Goal: Information Seeking & Learning: Find specific fact

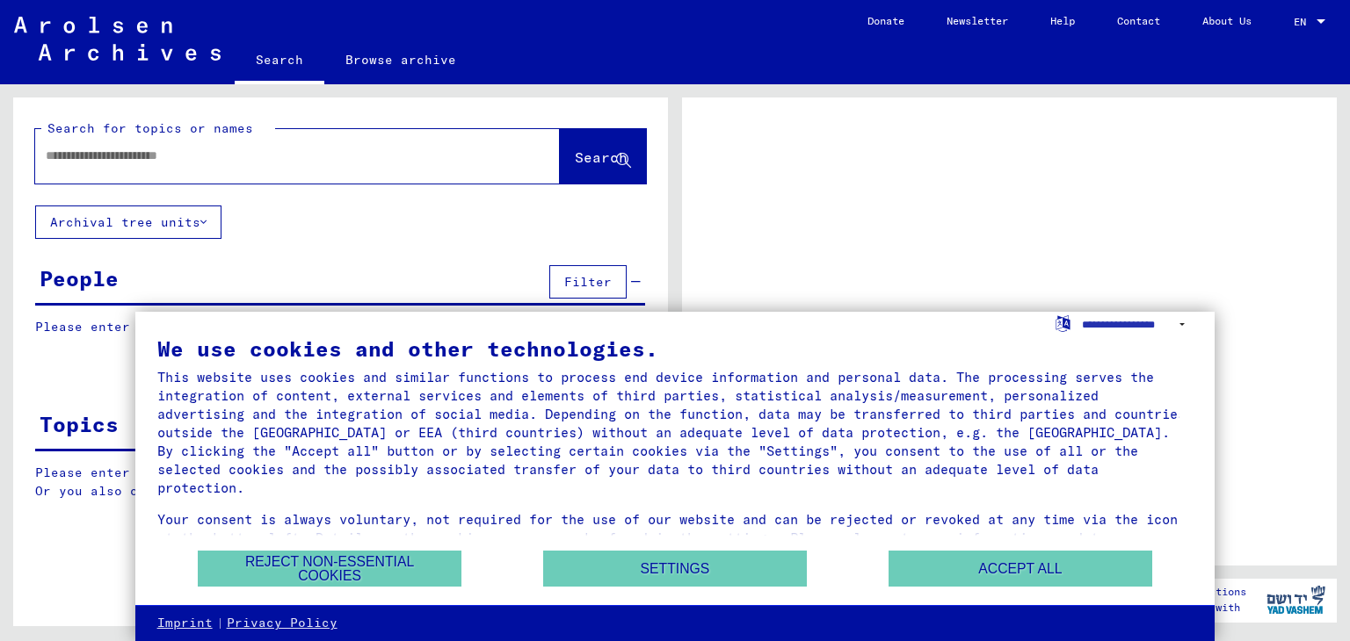
click at [1135, 300] on div at bounding box center [1009, 332] width 655 height 468
click at [1003, 556] on button "Accept all" at bounding box center [1020, 569] width 264 height 36
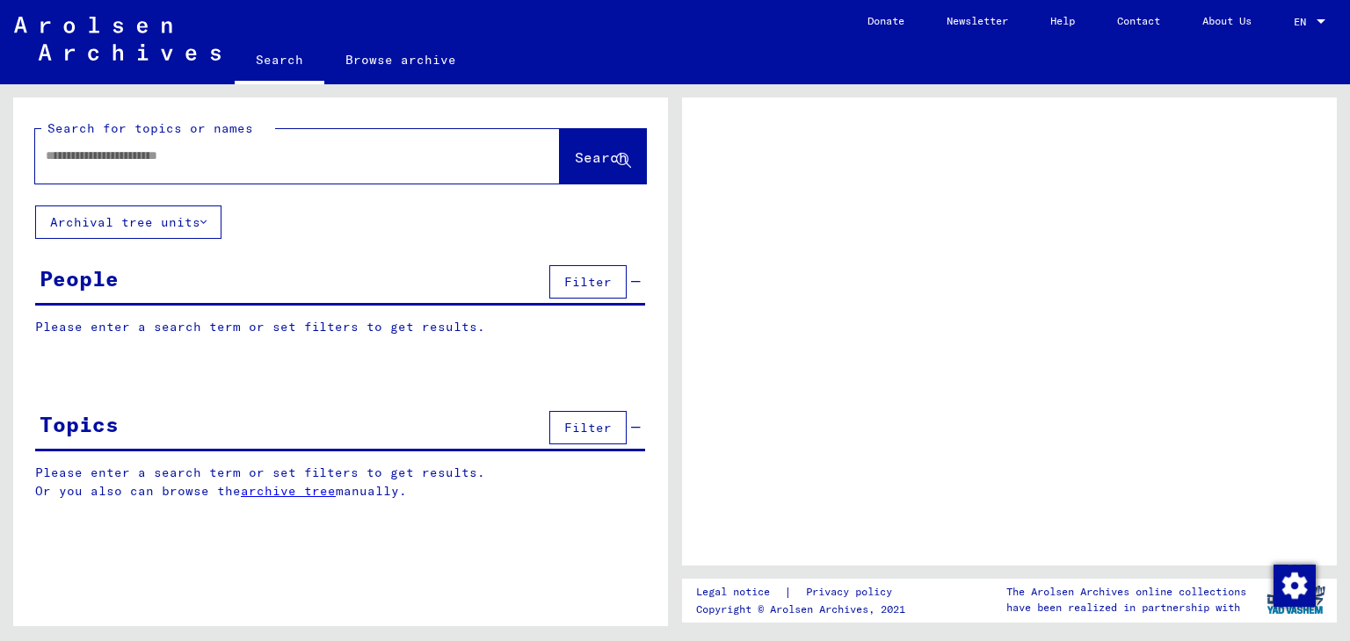
click at [120, 155] on input "text" at bounding box center [282, 156] width 472 height 18
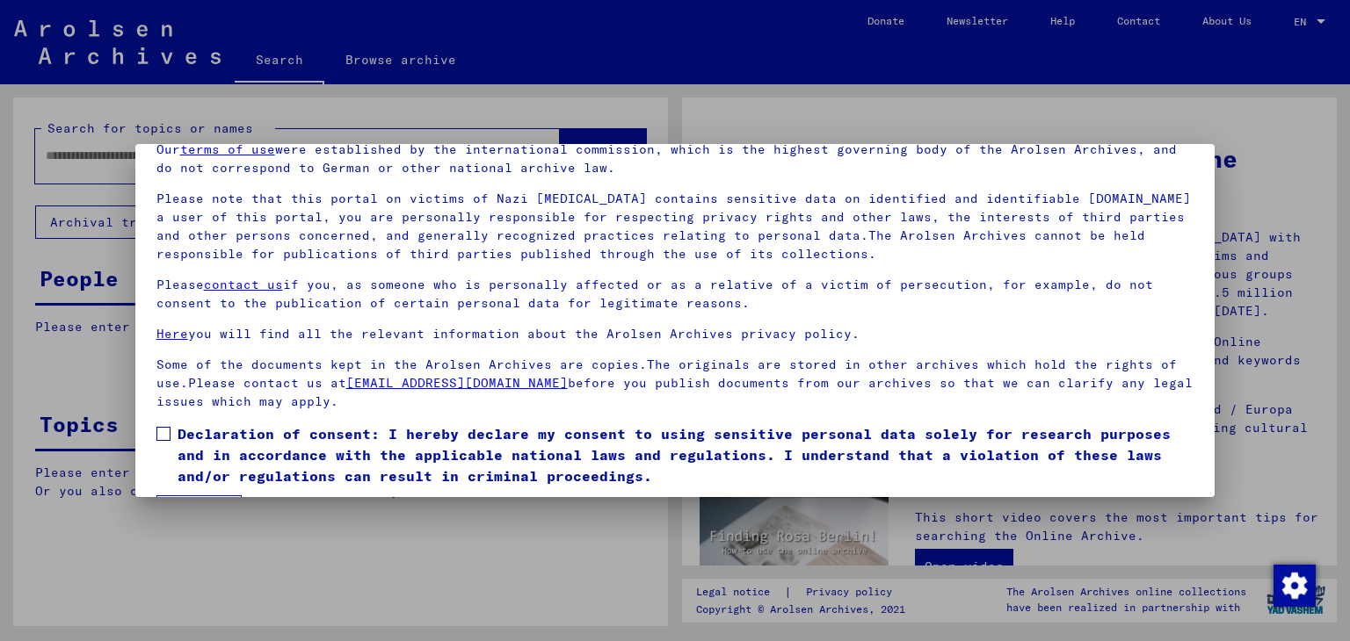
scroll to position [135, 0]
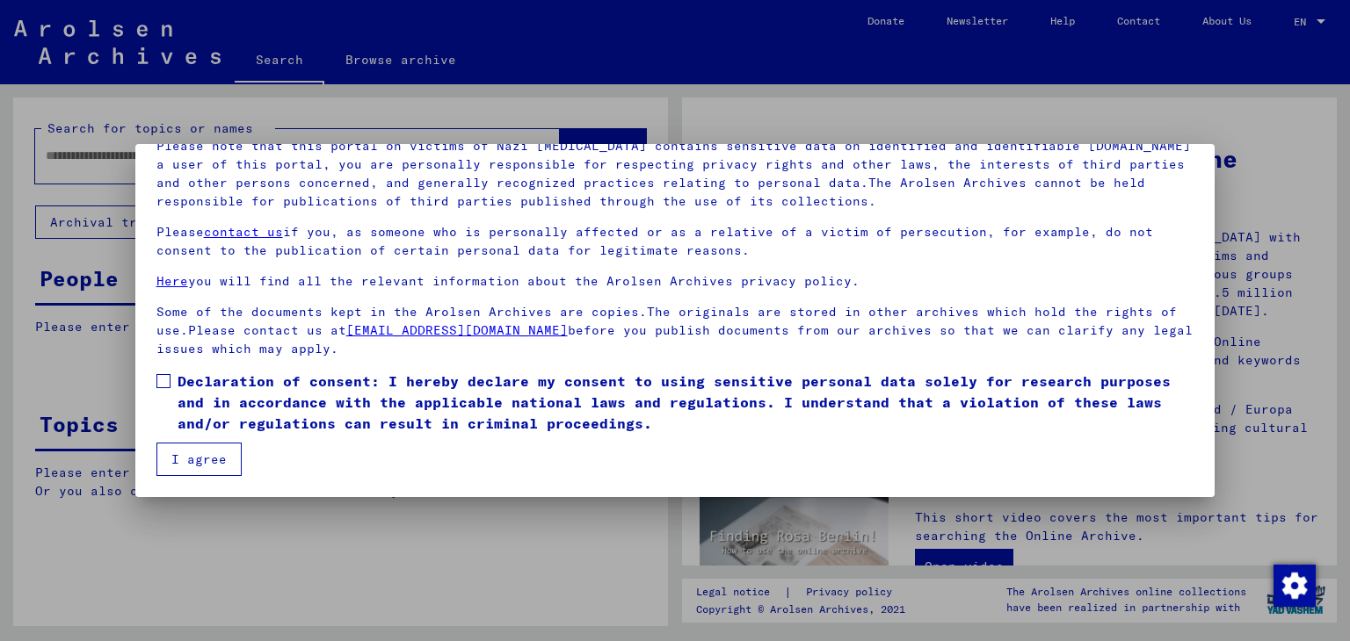
click at [180, 373] on span "Declaration of consent: I hereby declare my consent to using sensitive personal…" at bounding box center [685, 402] width 1017 height 63
click at [200, 444] on button "I agree" at bounding box center [198, 459] width 85 height 33
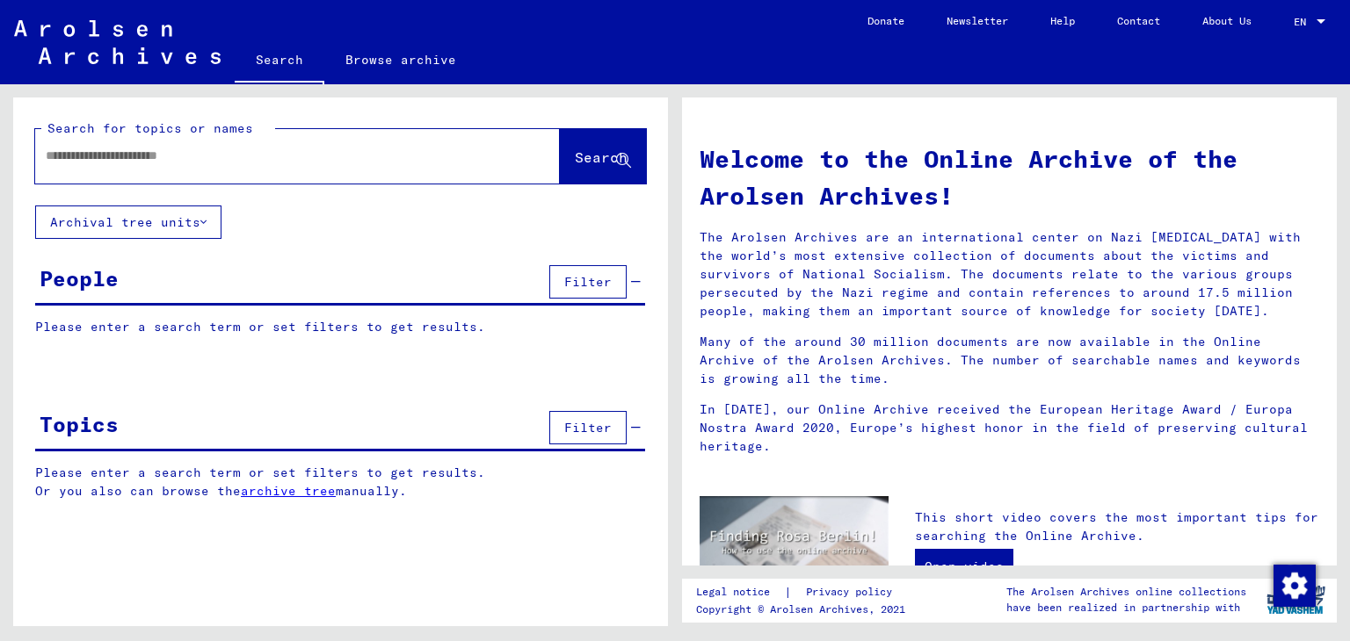
click at [292, 152] on input "text" at bounding box center [276, 156] width 461 height 18
click at [144, 178] on div "**********" at bounding box center [297, 156] width 525 height 54
click at [191, 152] on input "**********" at bounding box center [276, 156] width 461 height 18
type input "**********"
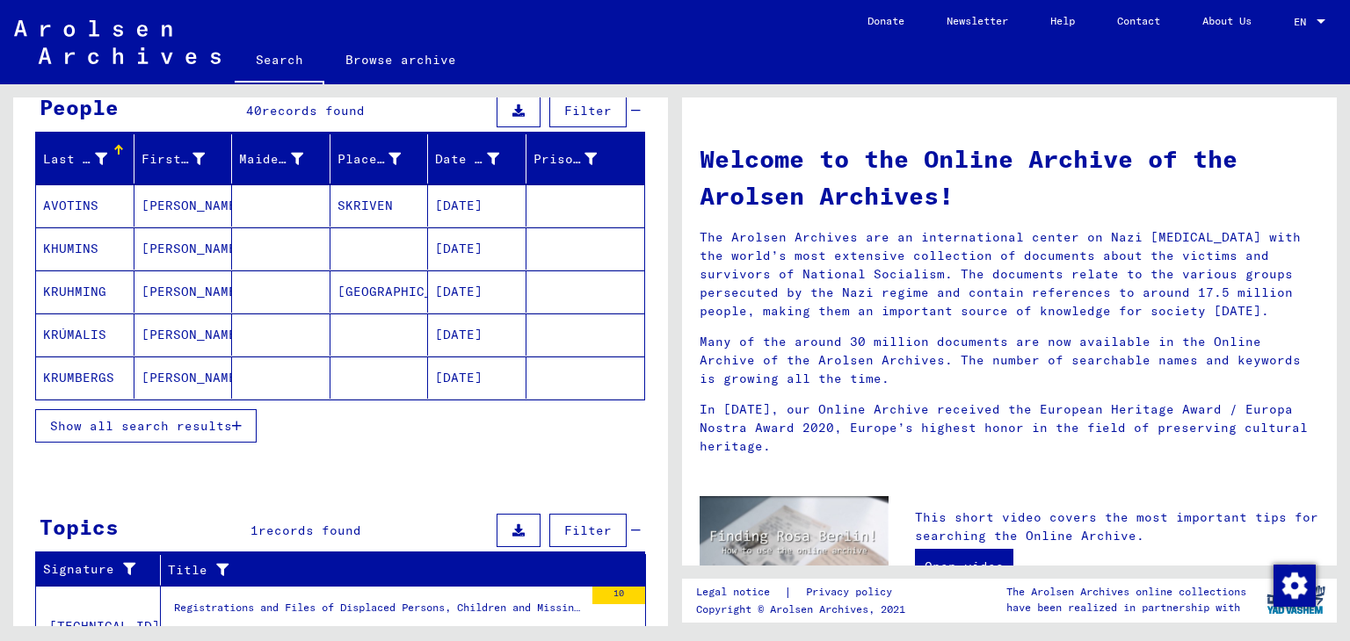
scroll to position [176, 0]
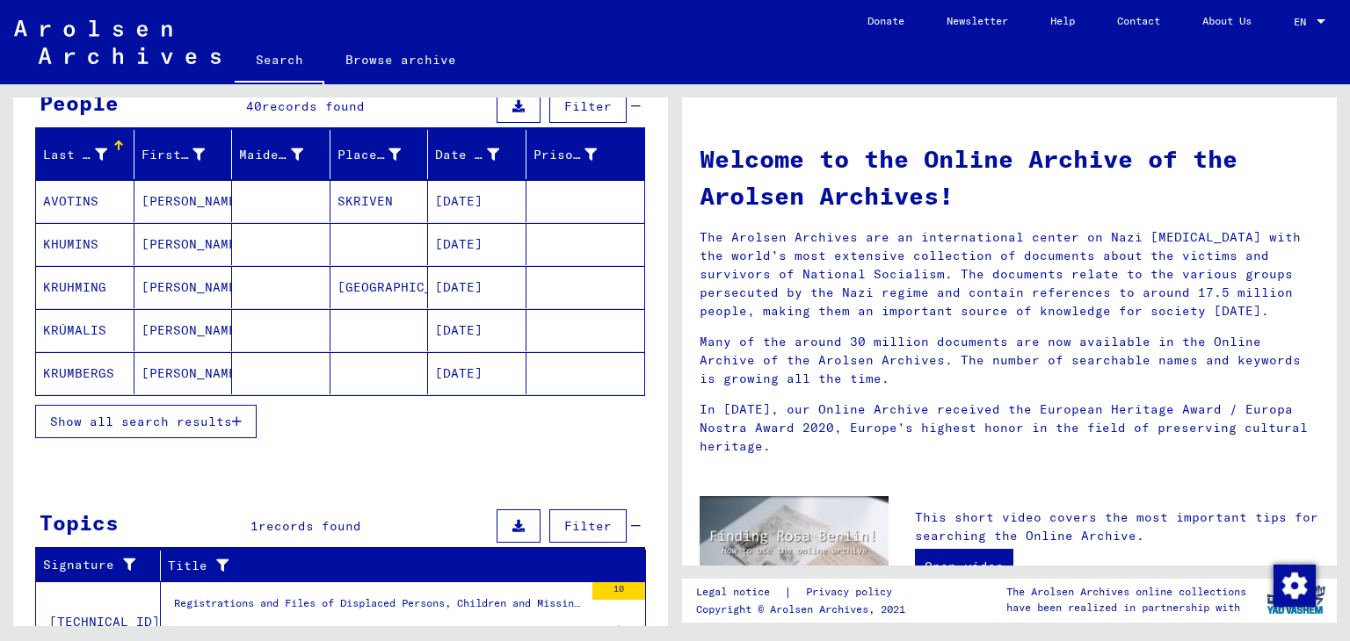
click at [192, 419] on span "Show all search results" at bounding box center [141, 422] width 182 height 16
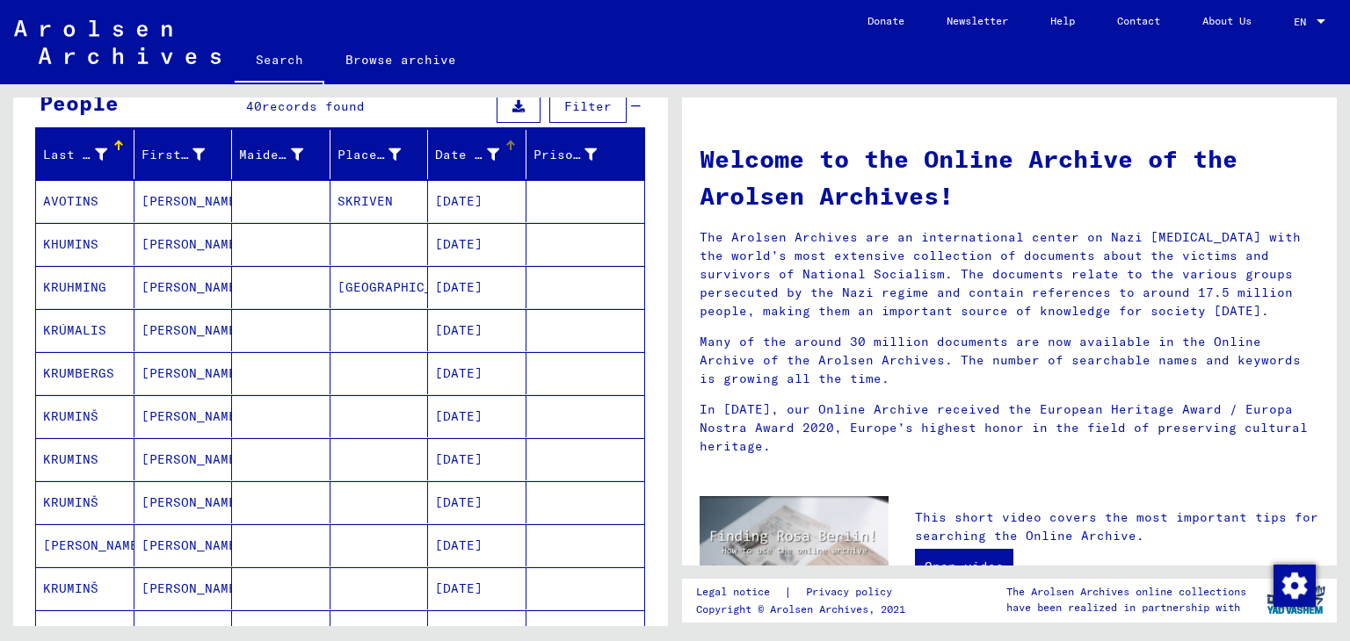
click at [487, 149] on icon at bounding box center [493, 155] width 12 height 12
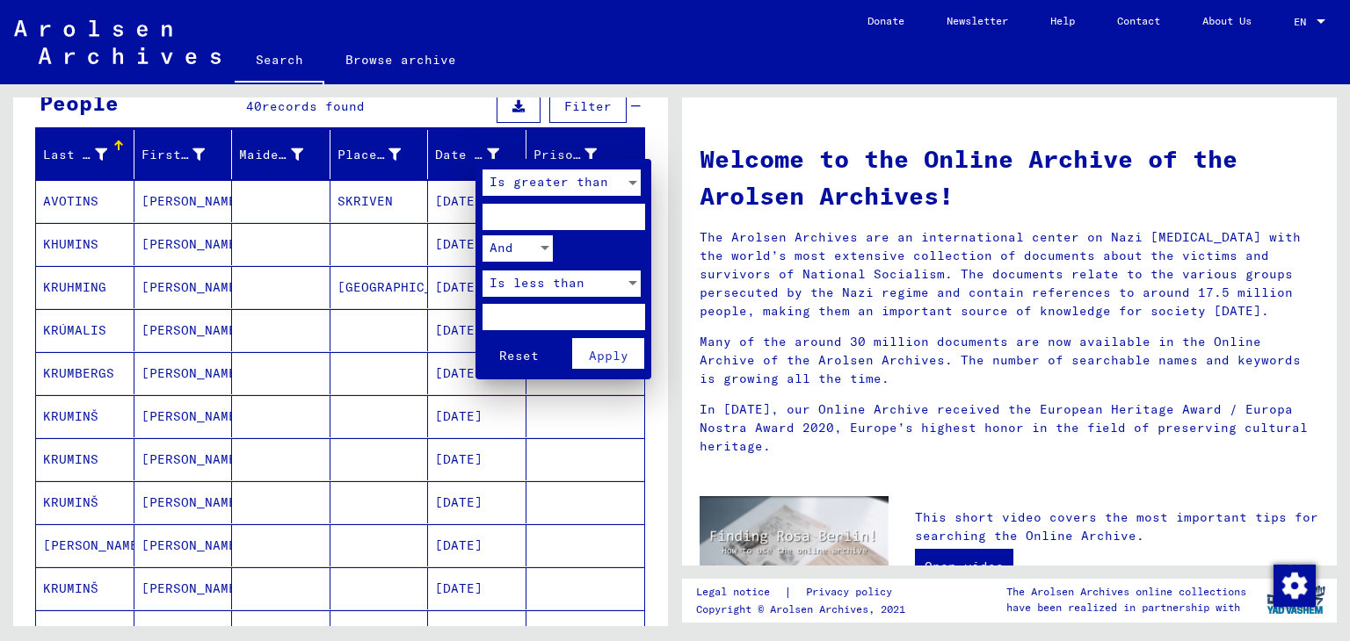
click at [423, 117] on div at bounding box center [675, 320] width 1350 height 641
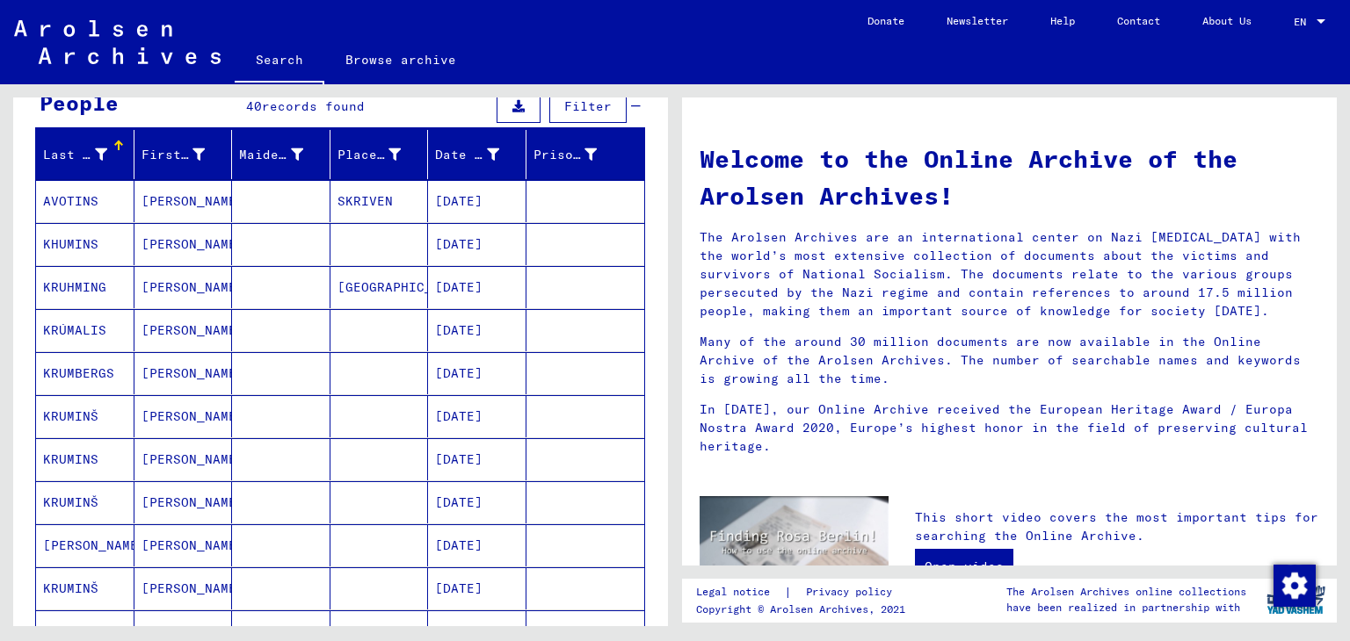
click at [564, 101] on span "Filter" at bounding box center [587, 106] width 47 height 16
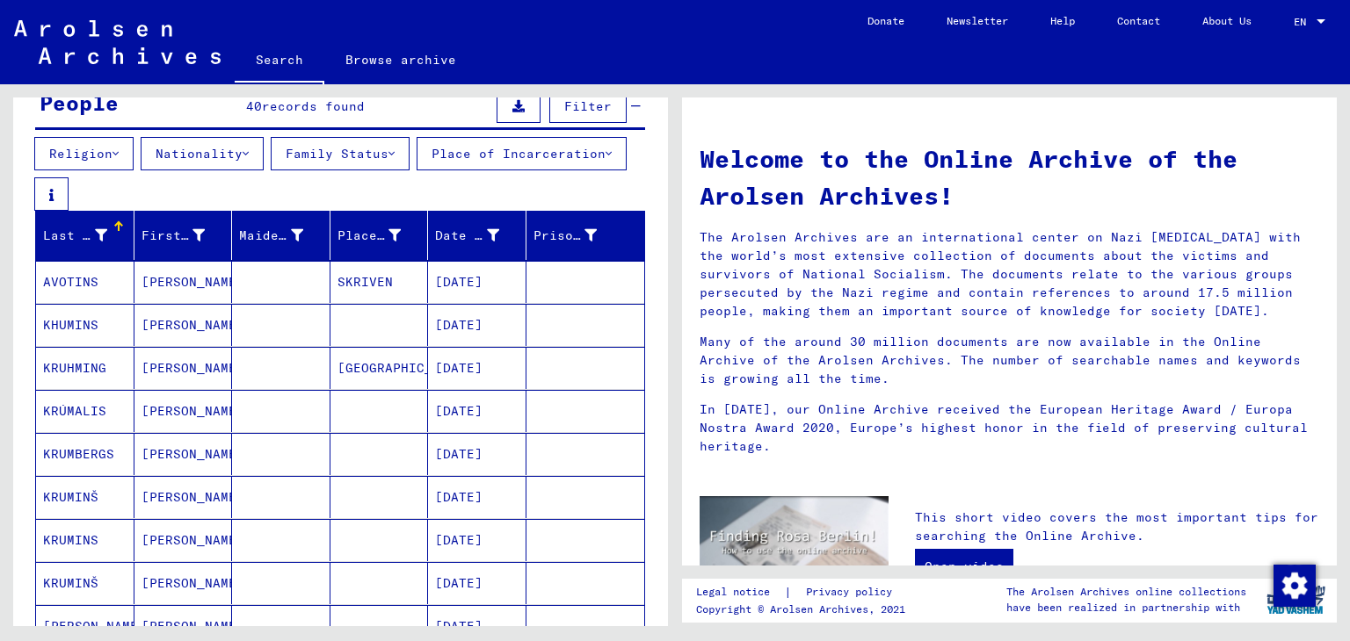
click at [512, 108] on icon at bounding box center [518, 106] width 12 height 12
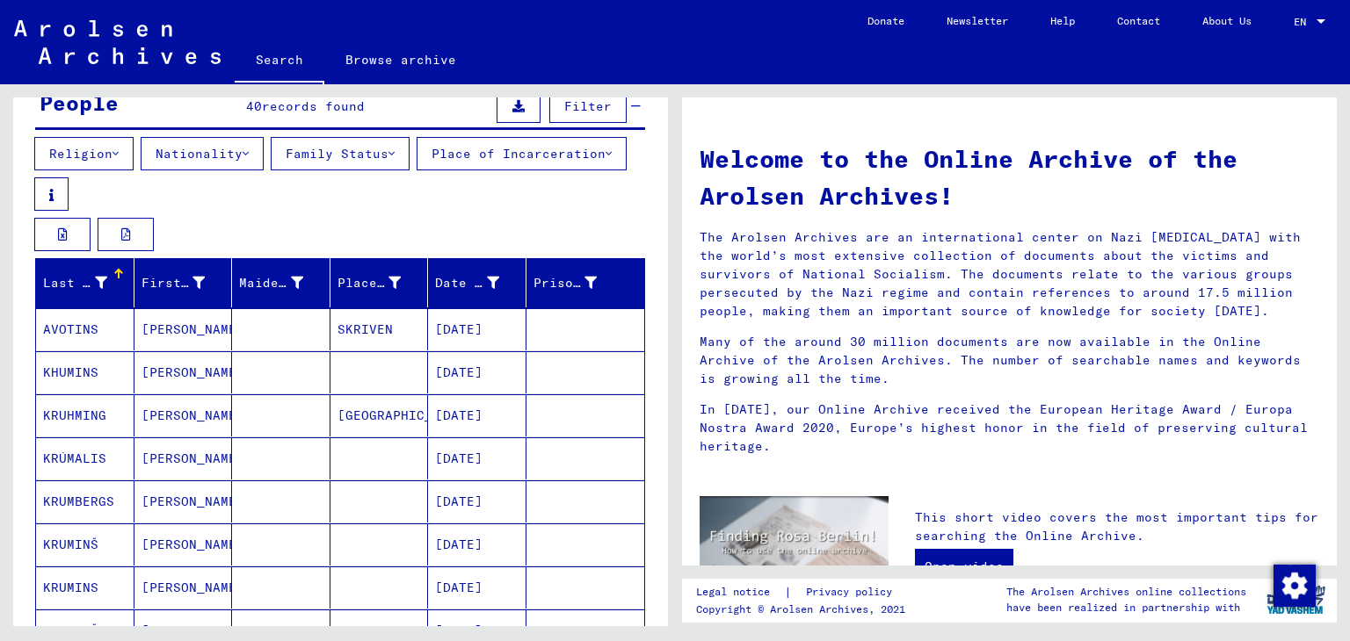
click at [512, 108] on icon at bounding box center [518, 106] width 12 height 12
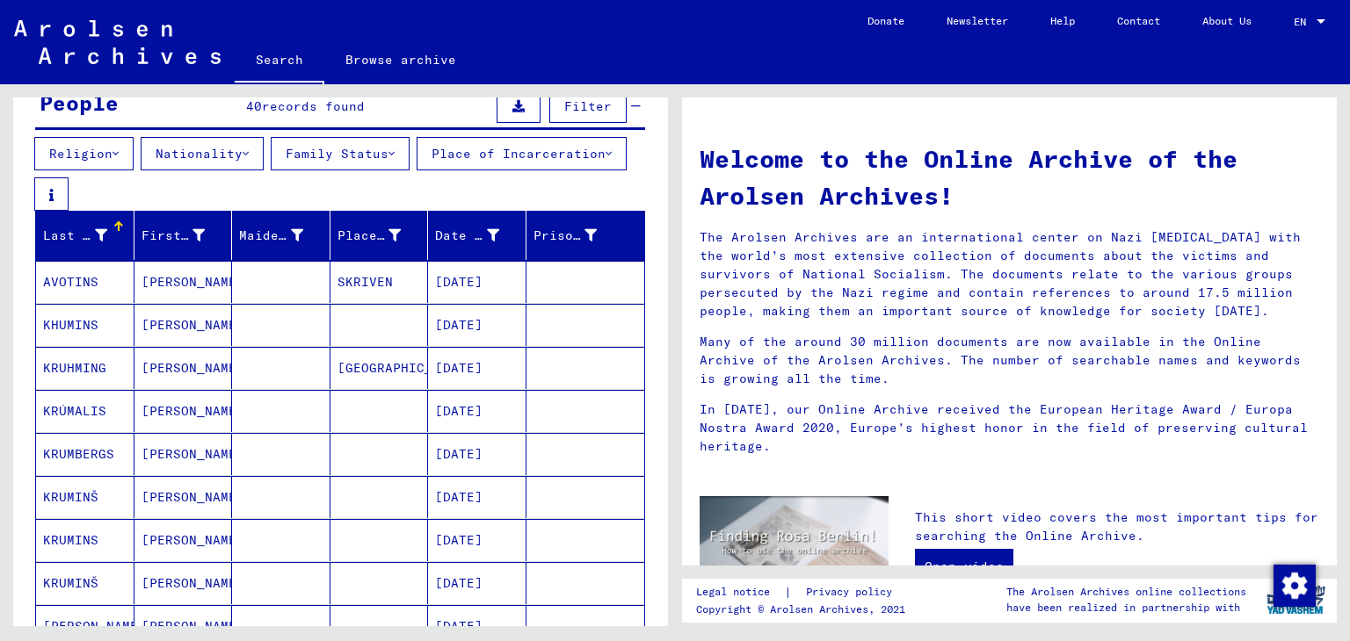
click at [512, 108] on icon at bounding box center [518, 106] width 12 height 12
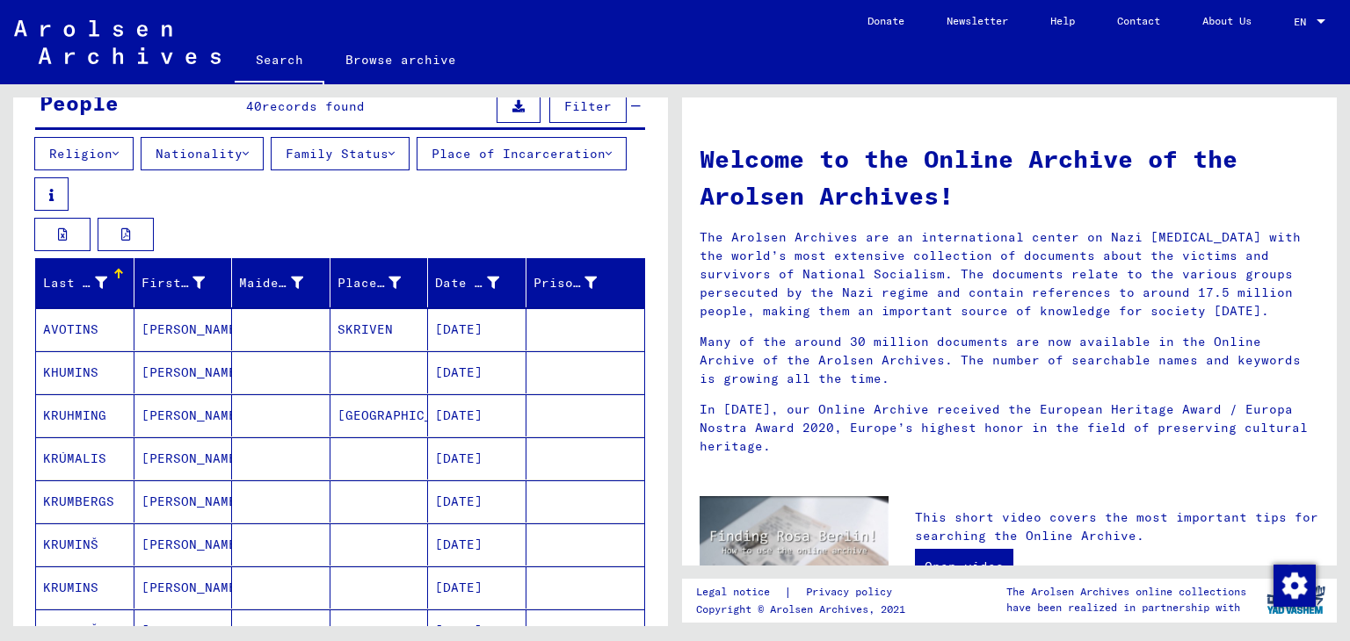
click at [512, 108] on icon at bounding box center [518, 106] width 12 height 12
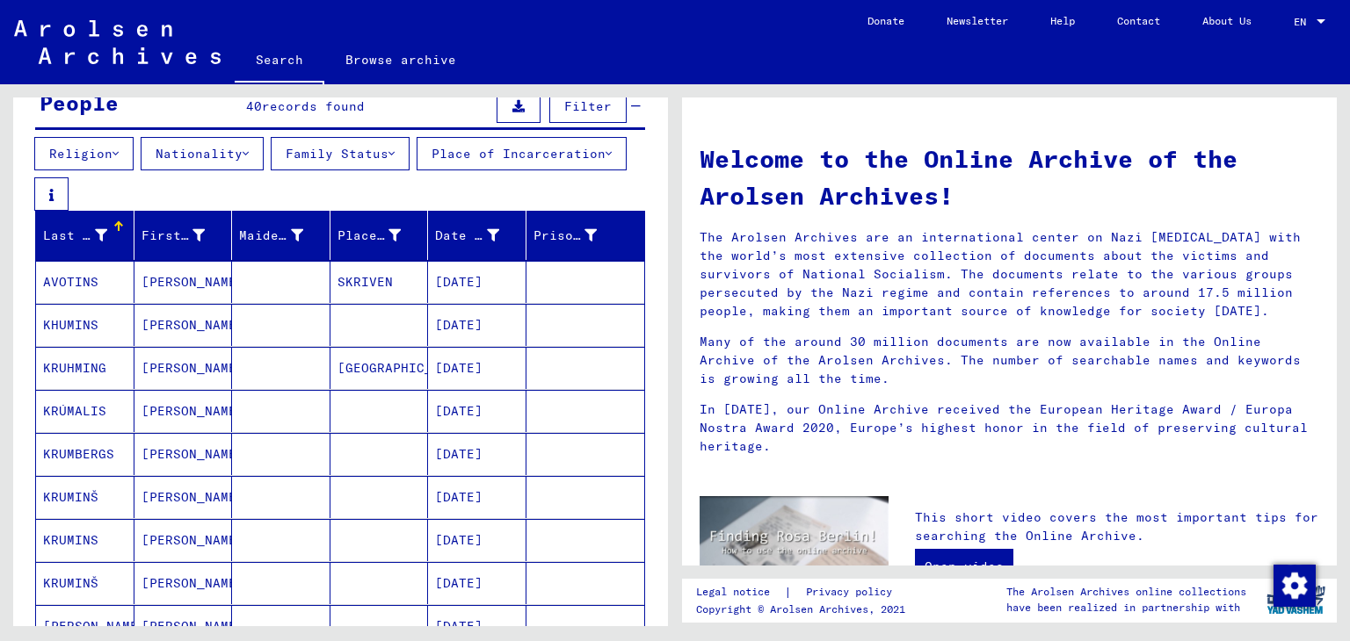
click at [249, 149] on icon at bounding box center [246, 154] width 6 height 12
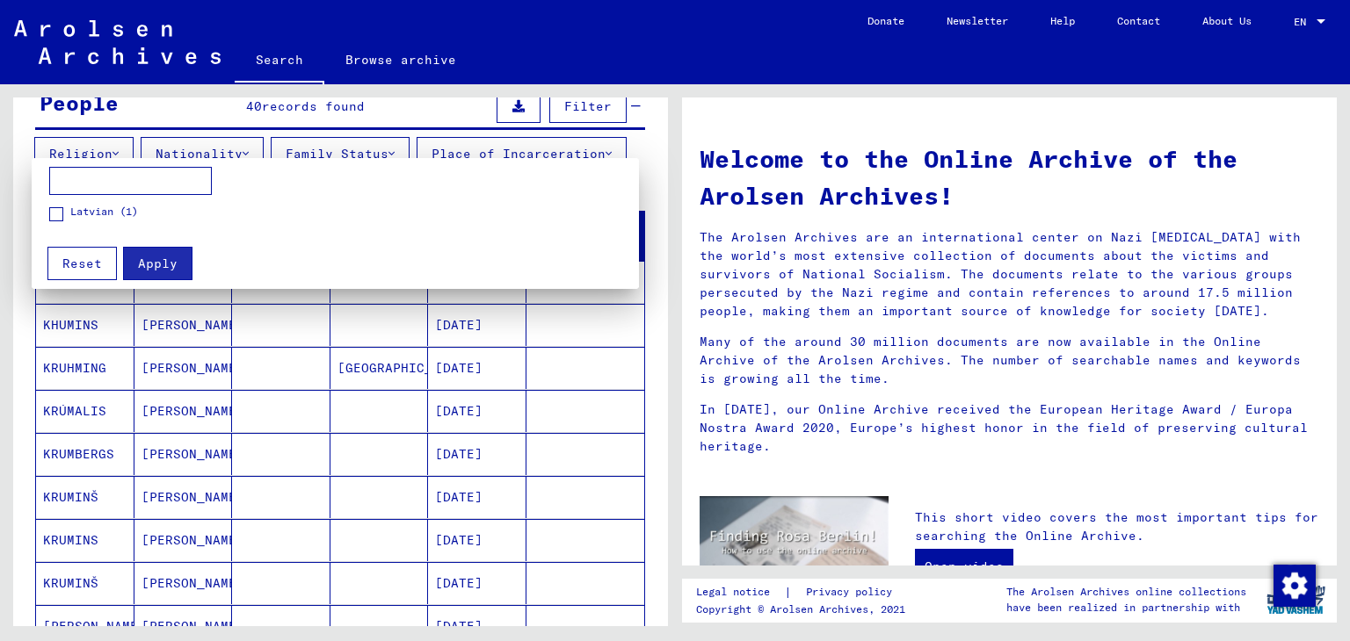
click at [58, 213] on span at bounding box center [56, 214] width 14 height 14
click at [165, 254] on button "Apply" at bounding box center [157, 263] width 69 height 33
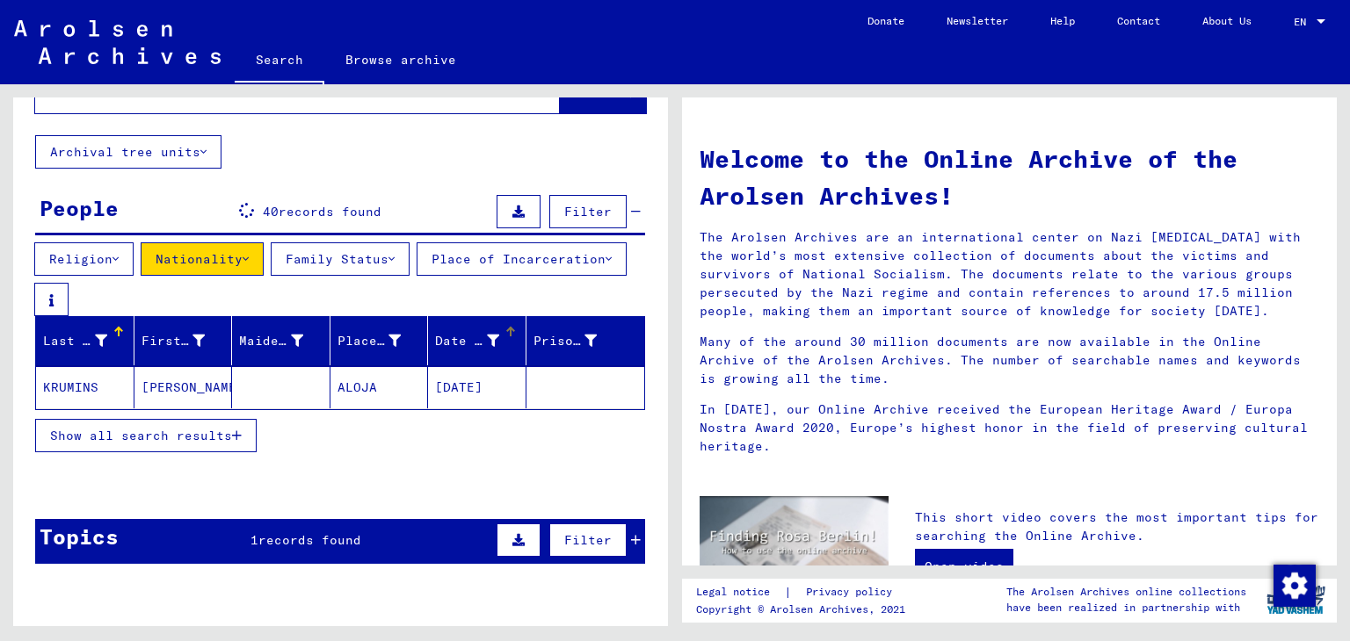
scroll to position [161, 0]
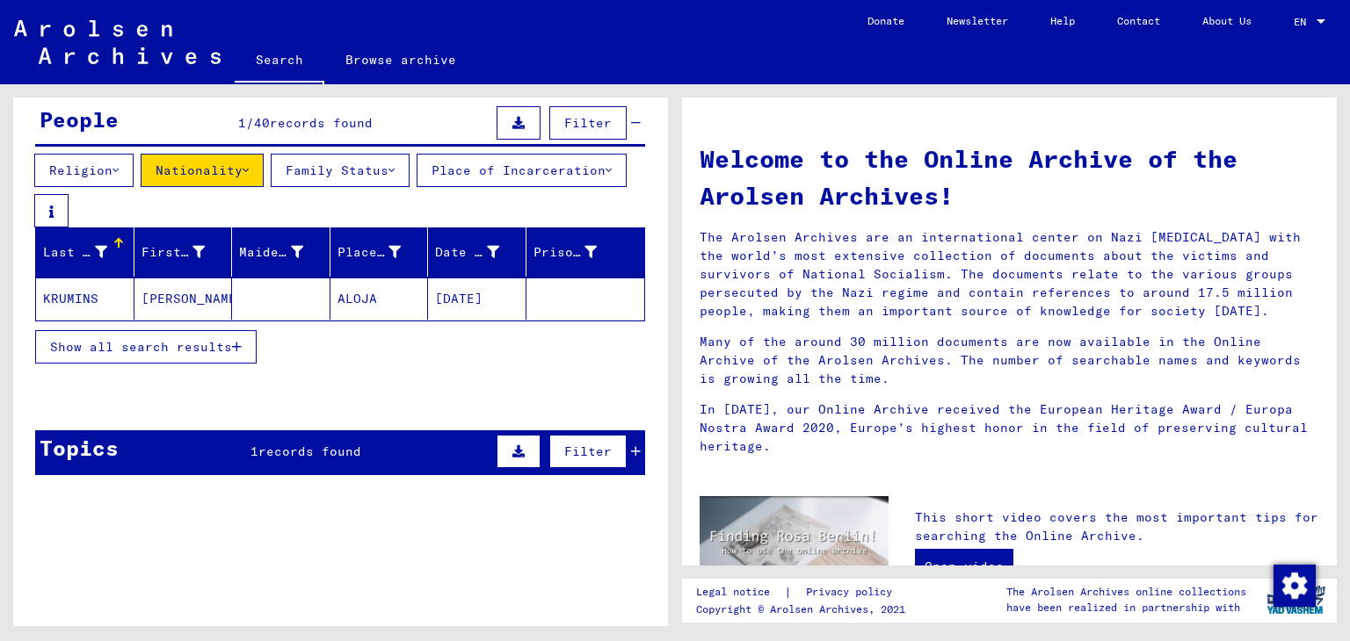
click at [492, 306] on mat-cell "[DATE]" at bounding box center [477, 299] width 98 height 42
